Goal: Transaction & Acquisition: Purchase product/service

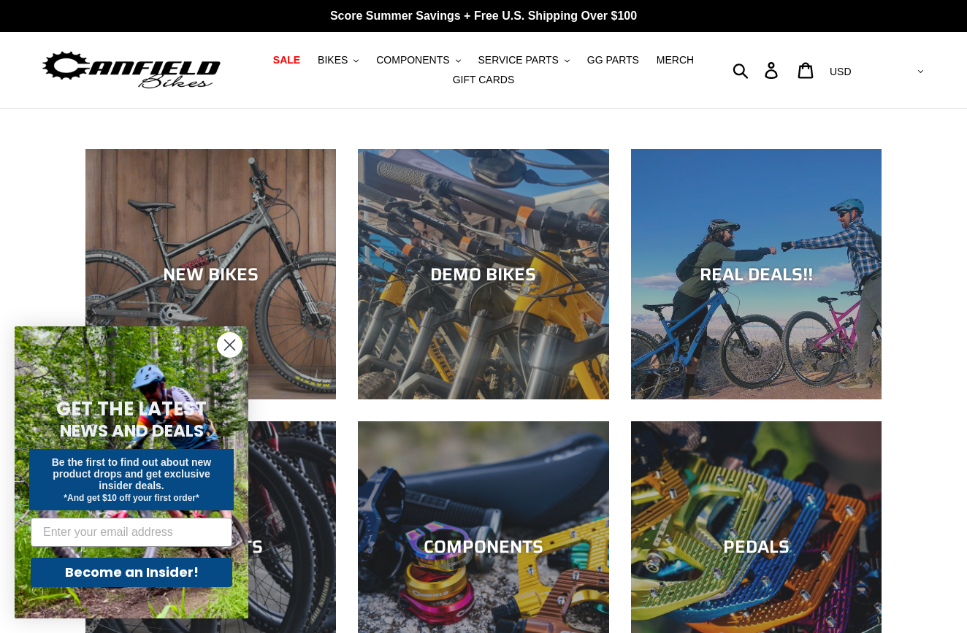
click at [227, 344] on circle "Close dialog" at bounding box center [230, 345] width 24 height 24
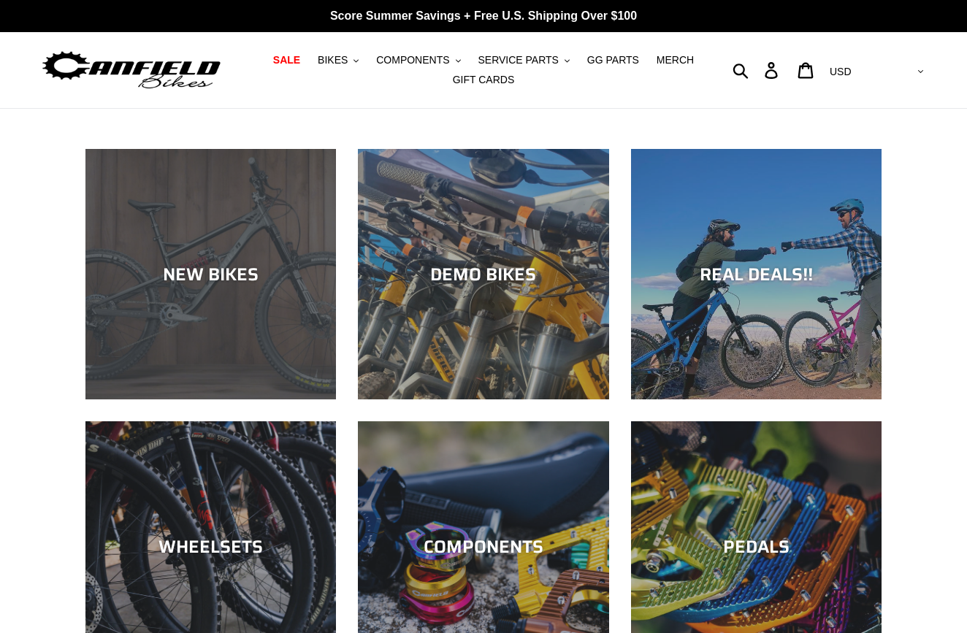
click at [224, 275] on div "NEW BIKES" at bounding box center [210, 274] width 251 height 21
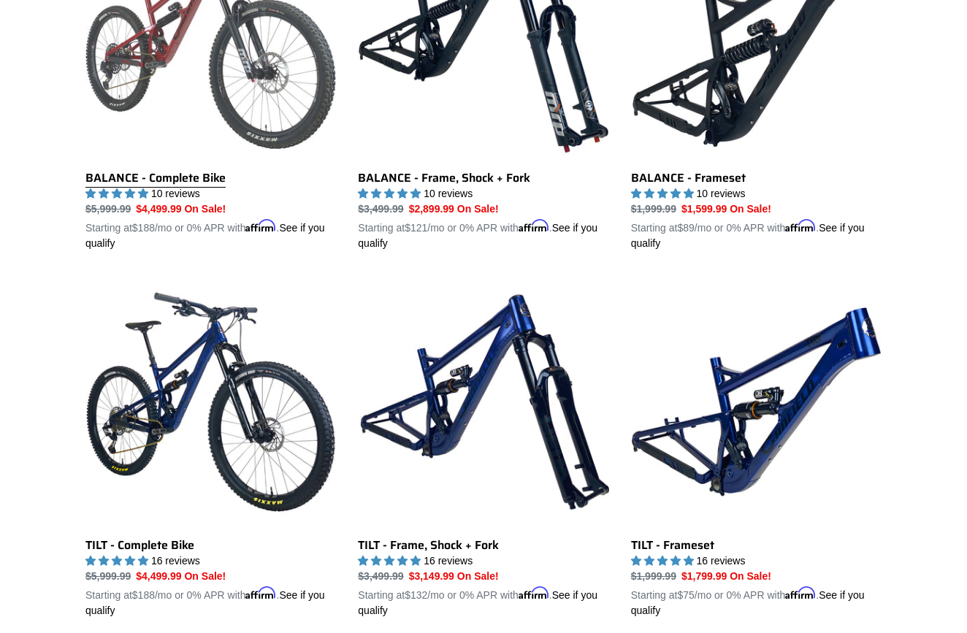
scroll to position [1628, 0]
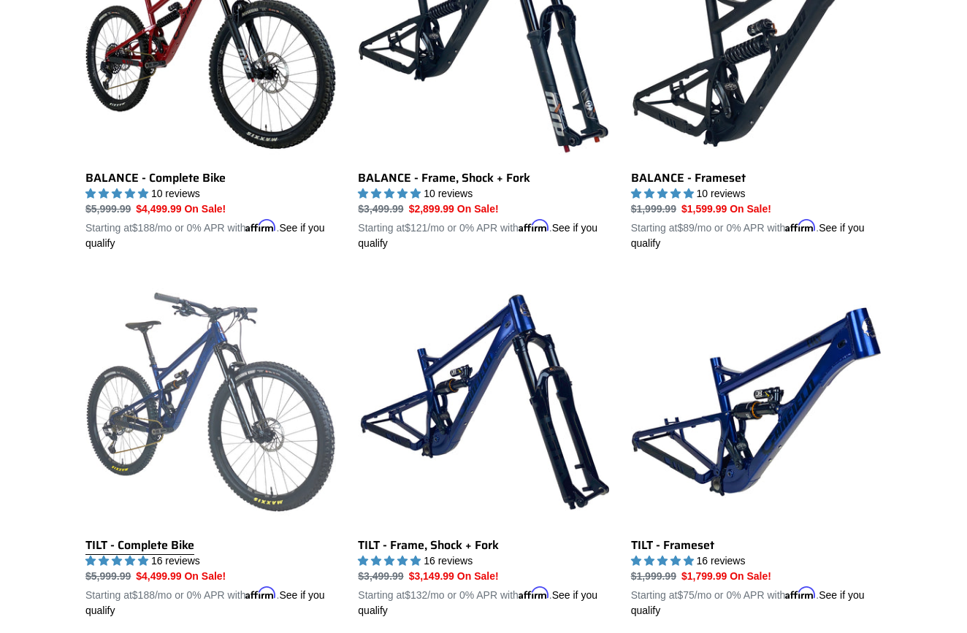
click at [207, 403] on link "TILT - Complete Bike" at bounding box center [210, 448] width 251 height 342
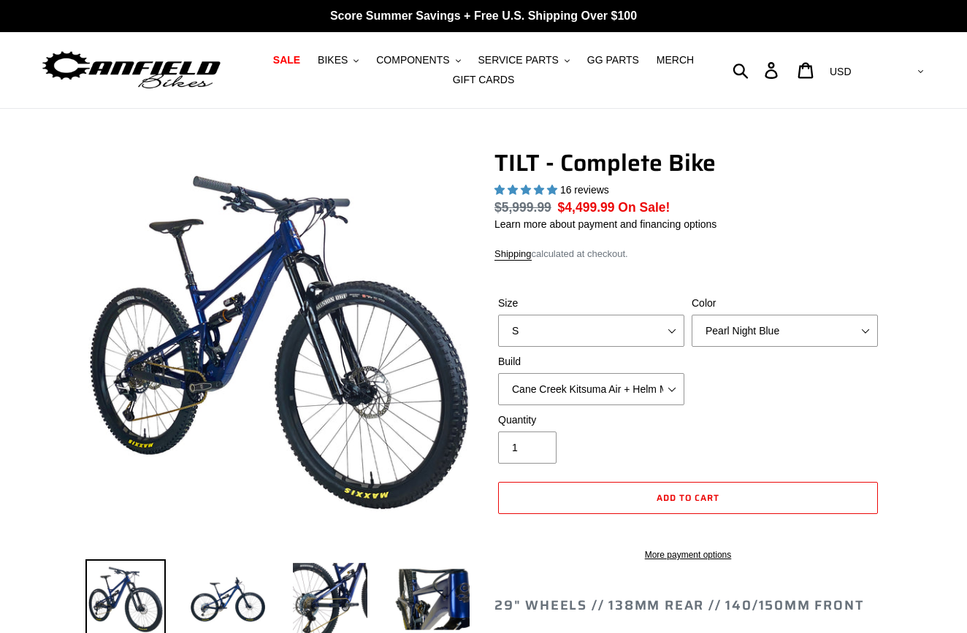
select select "highest-rating"
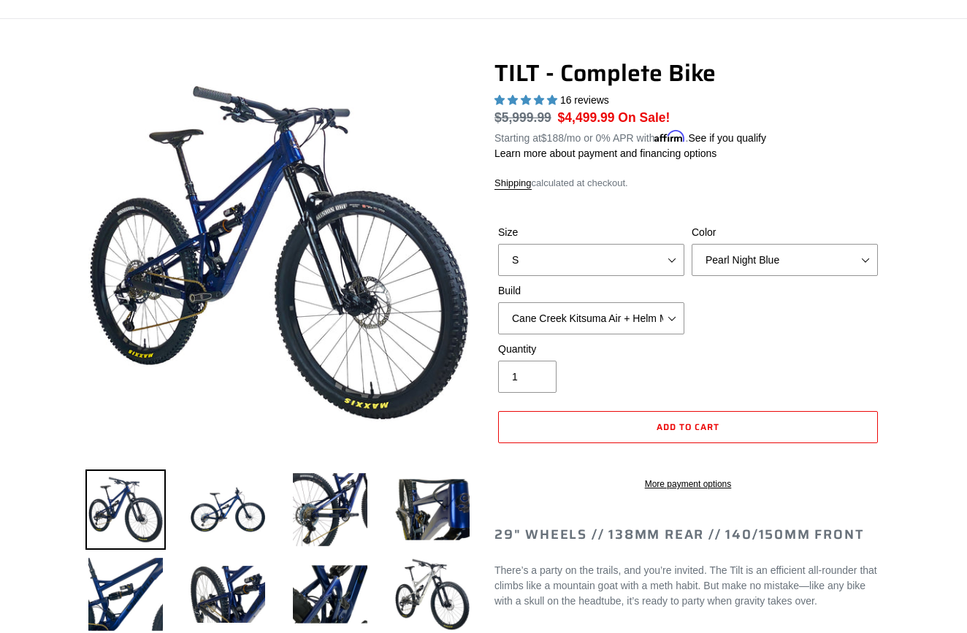
scroll to position [80, 0]
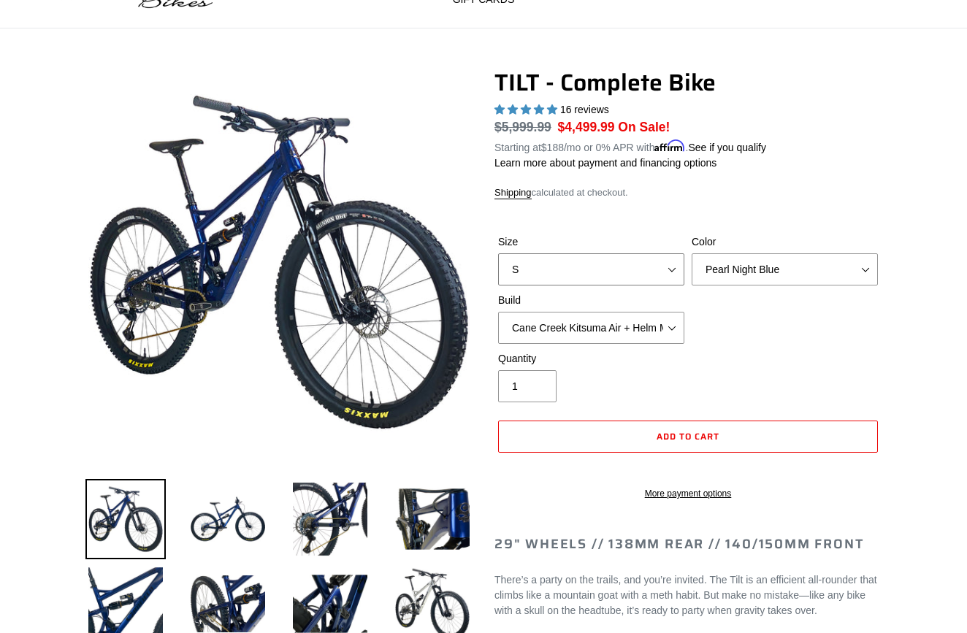
click at [606, 262] on select "S M L" at bounding box center [591, 269] width 186 height 32
select select "L"
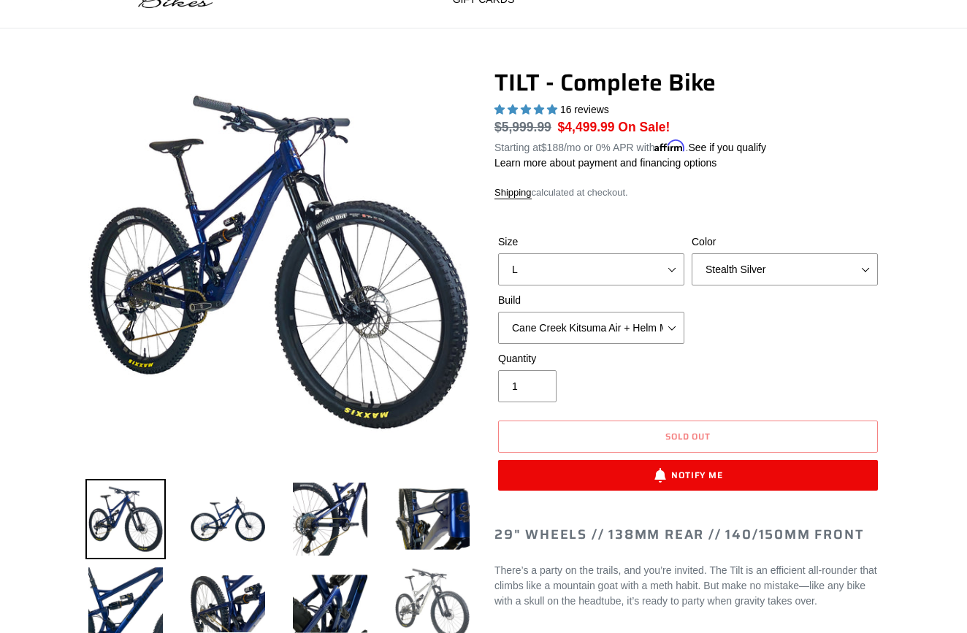
click at [438, 591] on img at bounding box center [432, 604] width 80 height 80
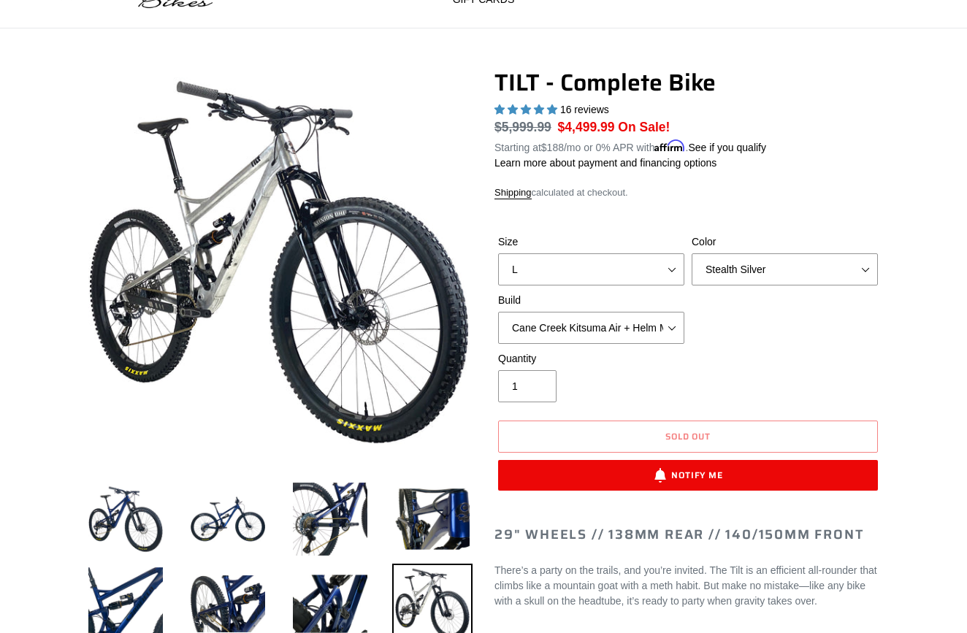
click at [723, 291] on div "Size S M L Color Pearl Night Blue Stealth Silver Raw Build Cane Creek Kitsuma A…" at bounding box center [688, 293] width 387 height 117
select select "Raw"
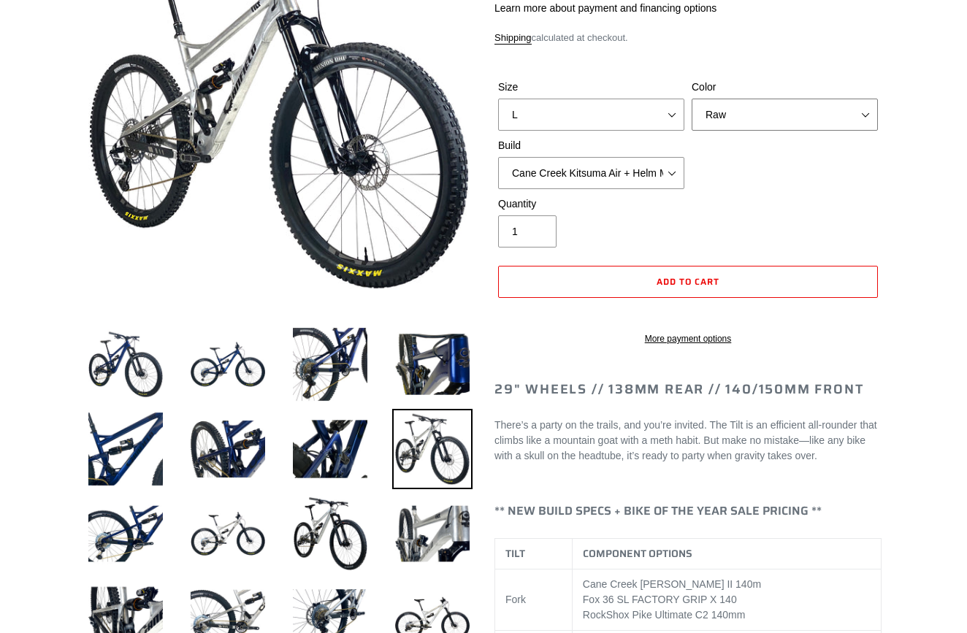
scroll to position [240, 0]
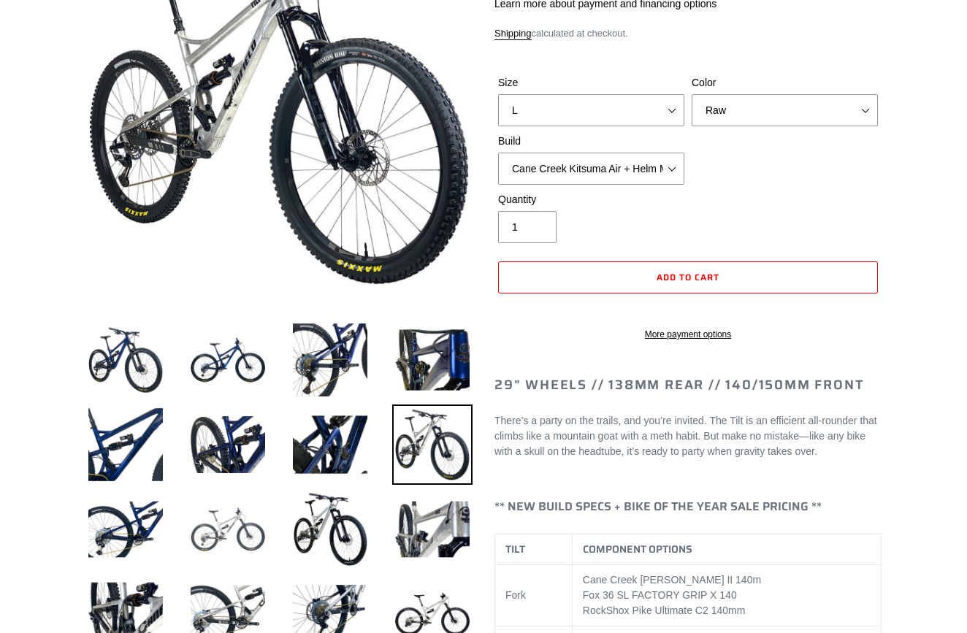
click at [229, 543] on img at bounding box center [228, 529] width 80 height 80
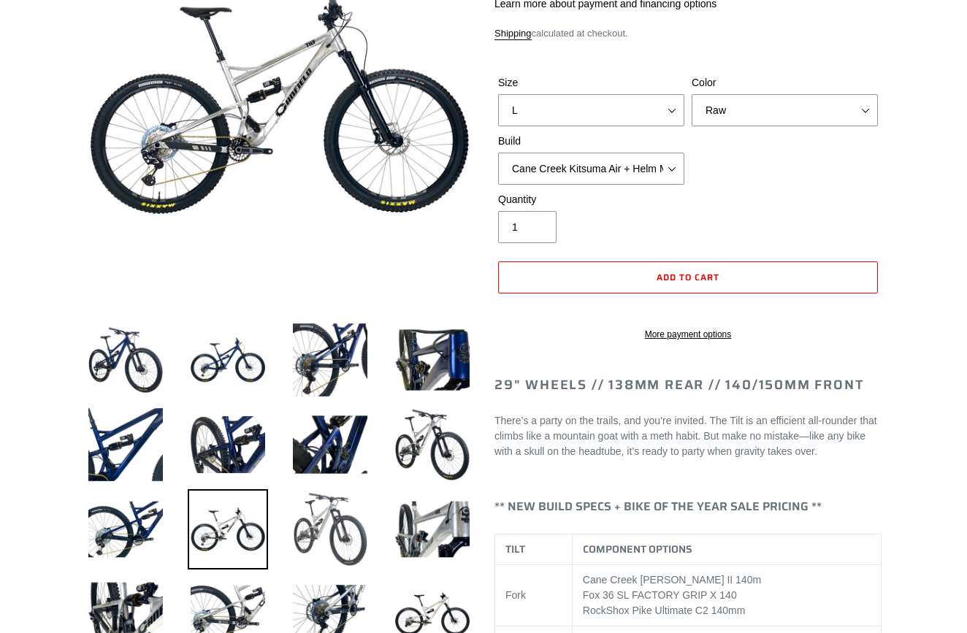
click at [306, 528] on img at bounding box center [330, 529] width 80 height 80
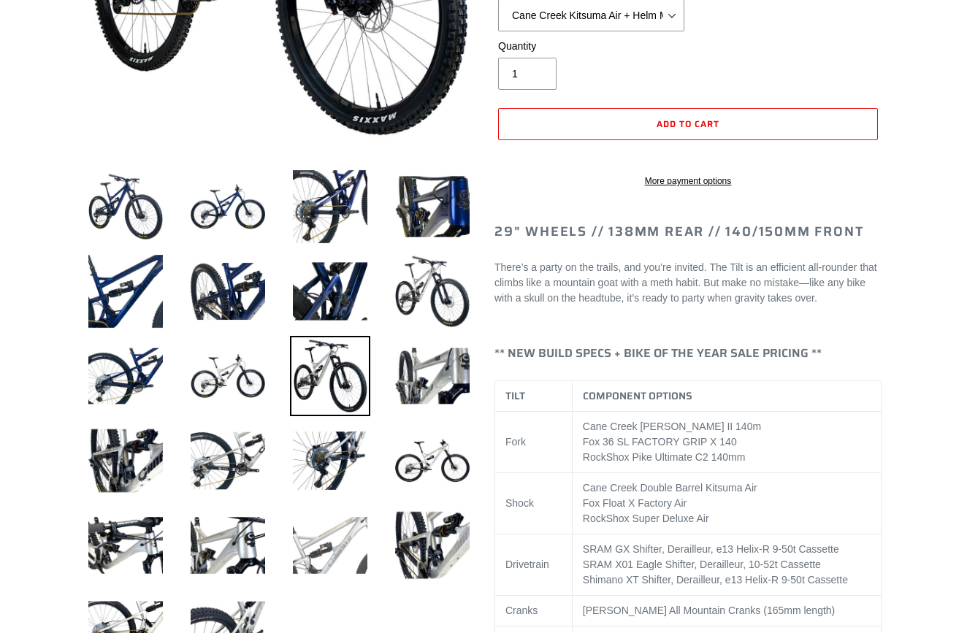
click at [306, 528] on img at bounding box center [330, 546] width 80 height 80
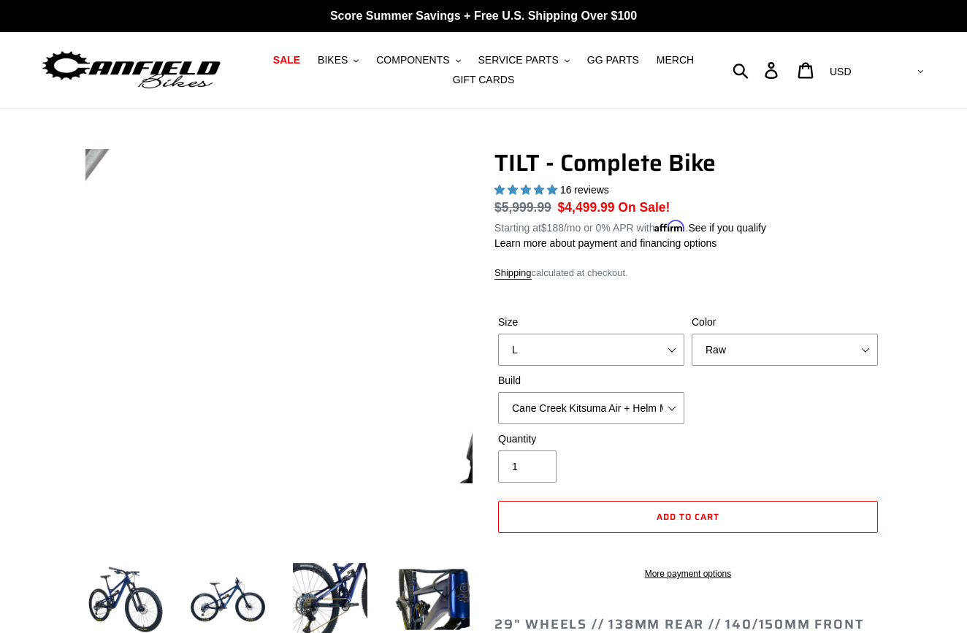
scroll to position [0, 0]
